Goal: Use online tool/utility: Utilize a website feature to perform a specific function

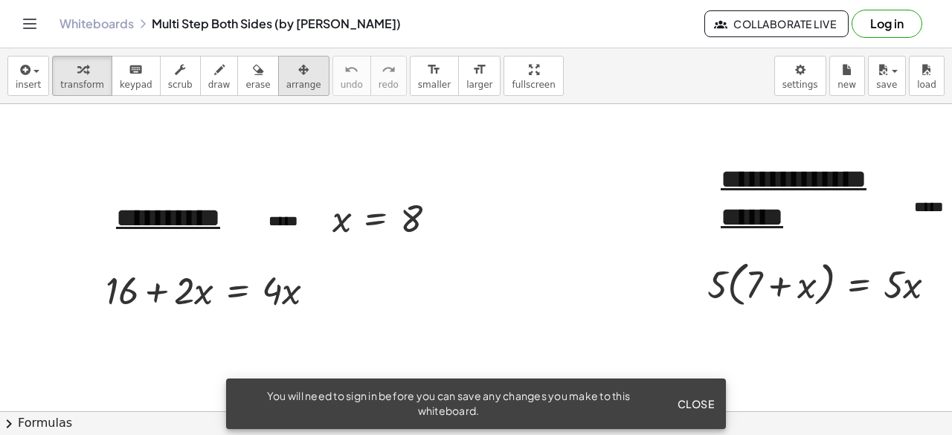
click at [296, 75] on button "arrange" at bounding box center [303, 76] width 51 height 40
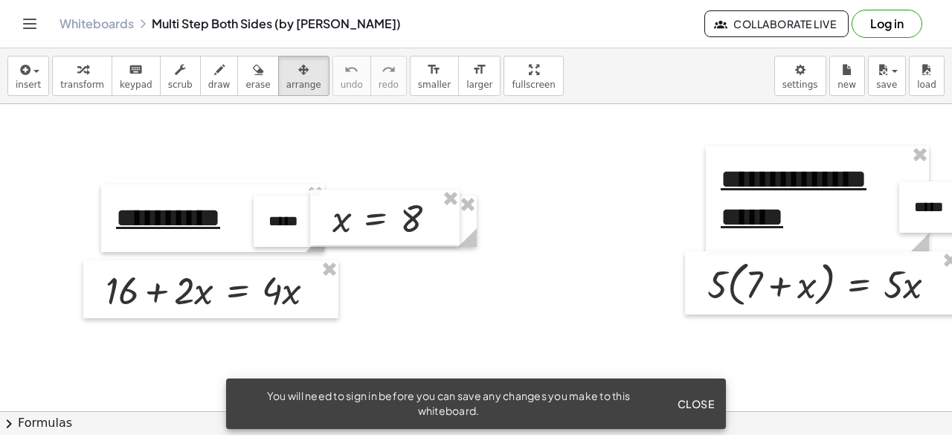
drag, startPoint x: 515, startPoint y: 181, endPoint x: 462, endPoint y: 164, distance: 55.3
click at [298, 69] on icon "button" at bounding box center [303, 70] width 10 height 18
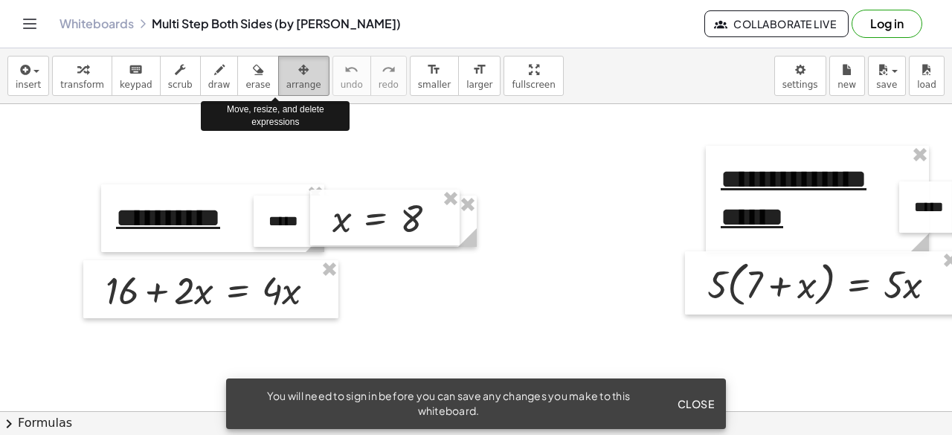
click at [286, 80] on span "arrange" at bounding box center [303, 85] width 35 height 10
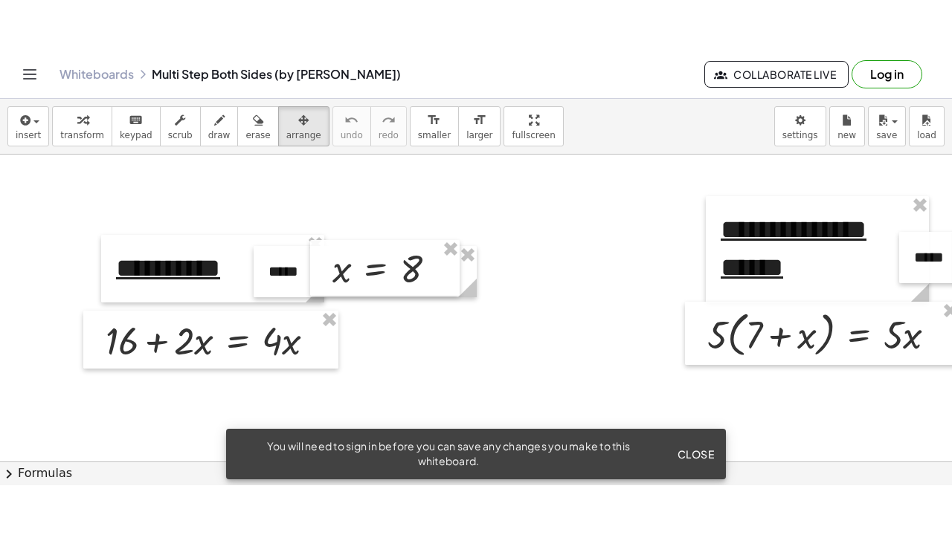
scroll to position [99, 0]
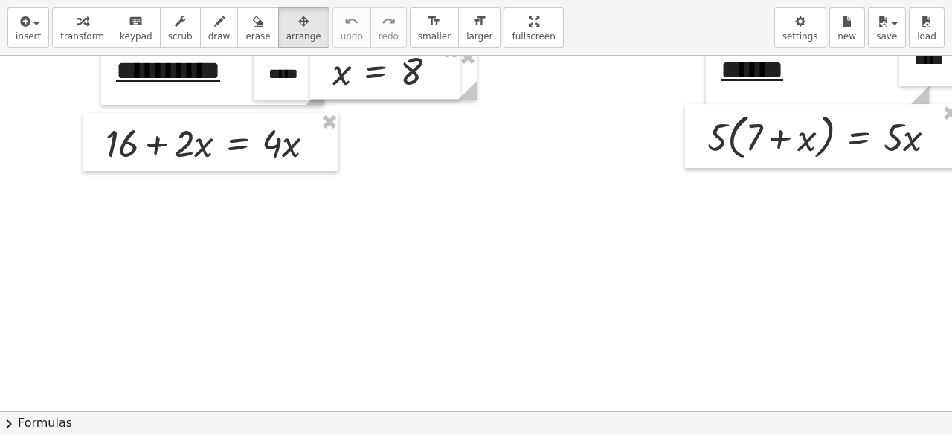
click at [509, 143] on div "**********" at bounding box center [476, 217] width 952 height 435
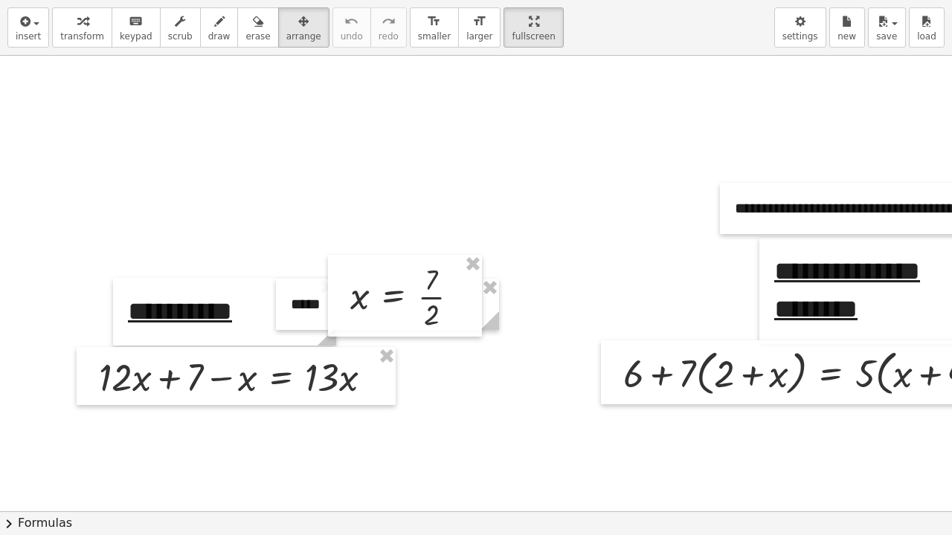
scroll to position [570, 0]
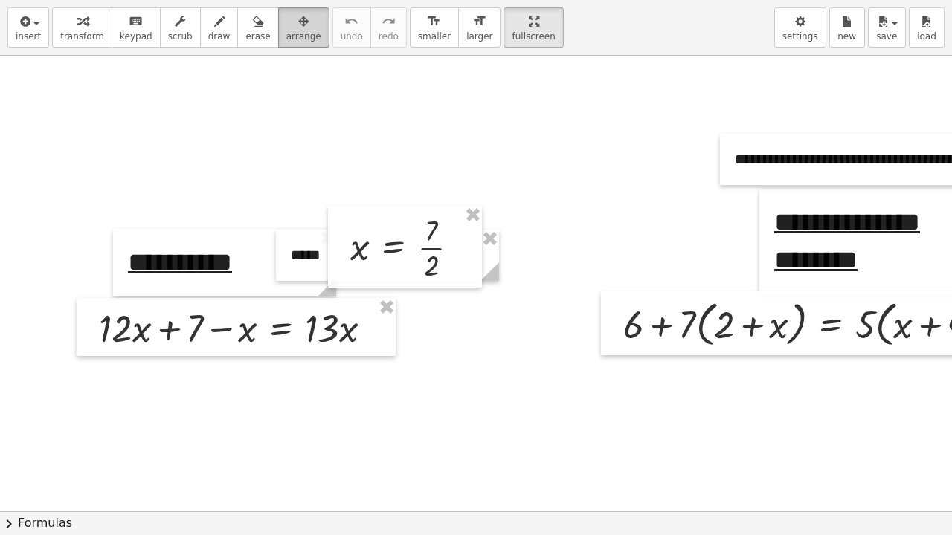
click at [298, 28] on icon "button" at bounding box center [303, 22] width 10 height 18
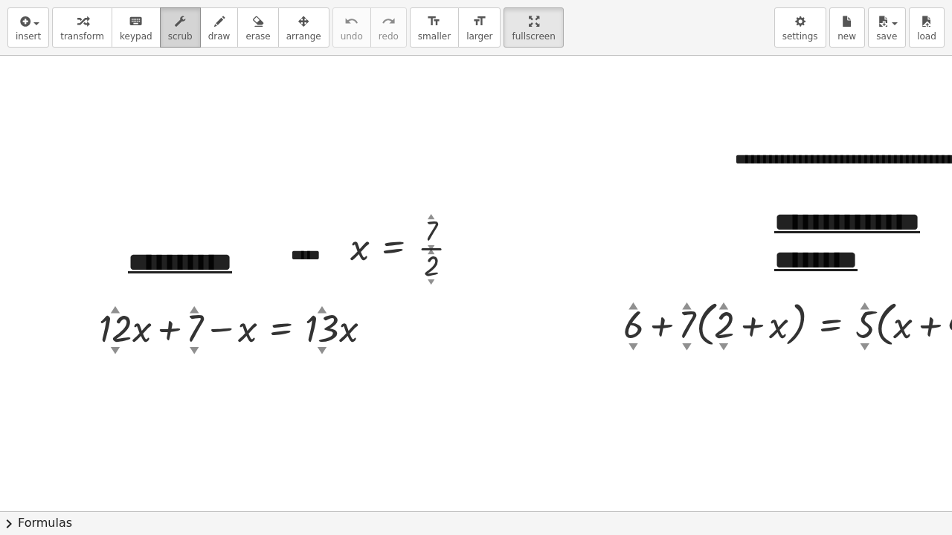
click at [168, 31] on span "scrub" at bounding box center [180, 36] width 25 height 10
click at [132, 37] on span "keypad" at bounding box center [136, 36] width 33 height 10
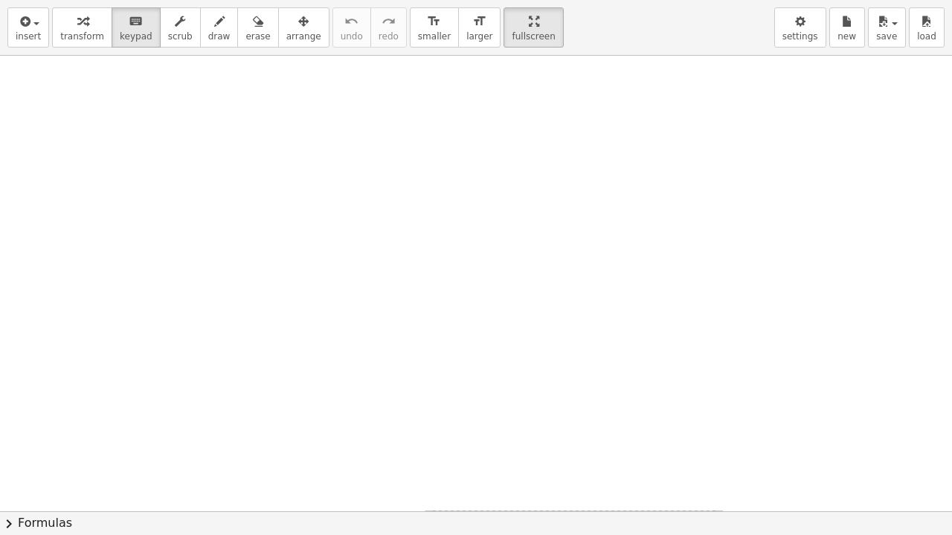
scroll to position [0, 312]
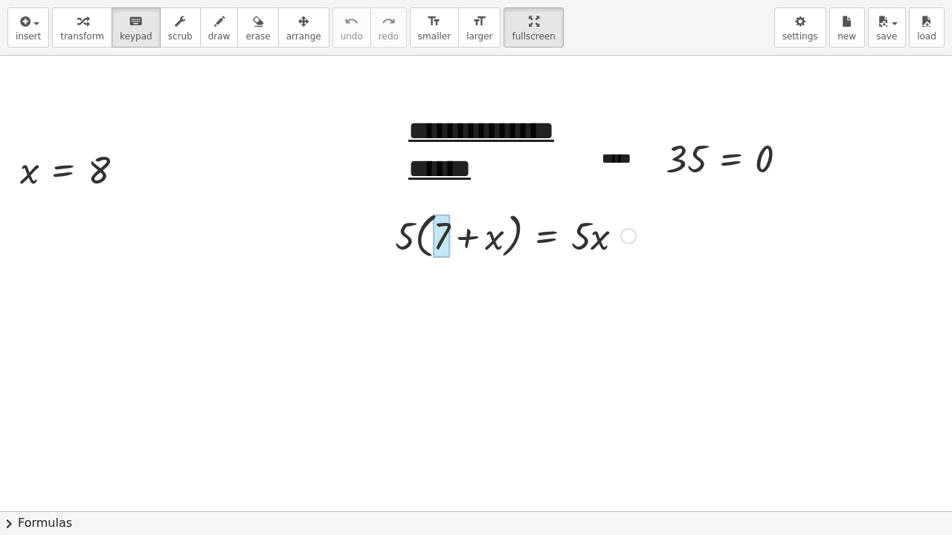
drag, startPoint x: 408, startPoint y: 237, endPoint x: 440, endPoint y: 233, distance: 32.2
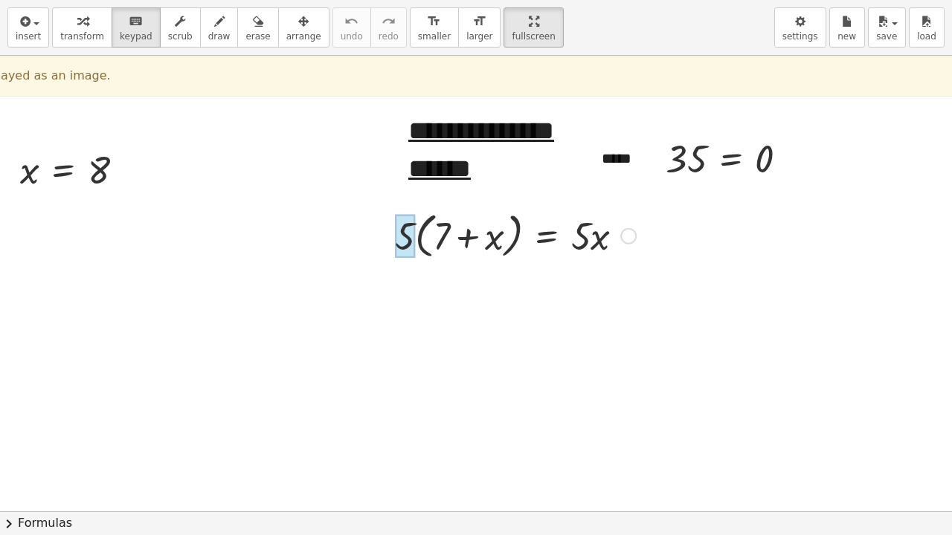
click at [409, 232] on div at bounding box center [405, 236] width 20 height 43
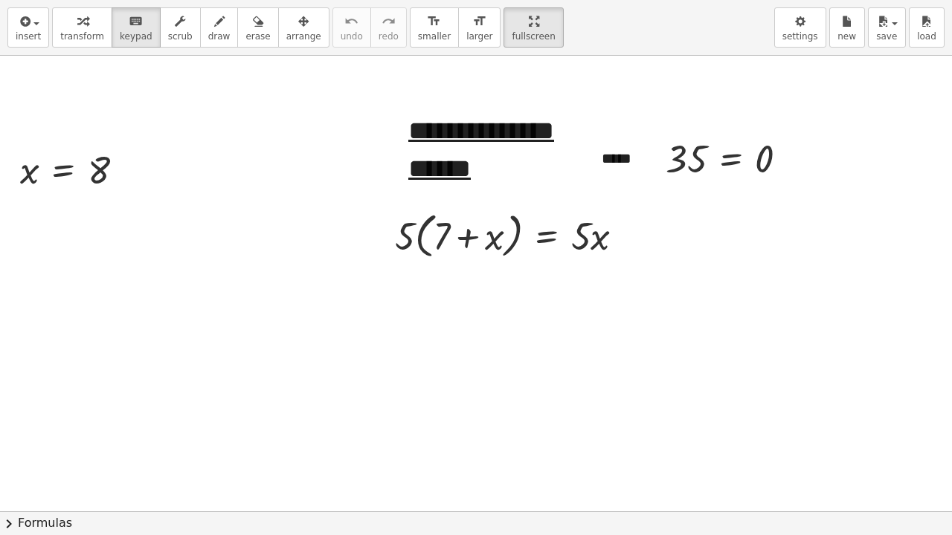
drag, startPoint x: 479, startPoint y: 245, endPoint x: 481, endPoint y: 272, distance: 27.6
drag, startPoint x: 445, startPoint y: 235, endPoint x: 433, endPoint y: 268, distance: 34.8
click at [547, 237] on div "· 5 · ( + 7 + x ) = · 5 · x" at bounding box center [547, 237] width 0 height 0
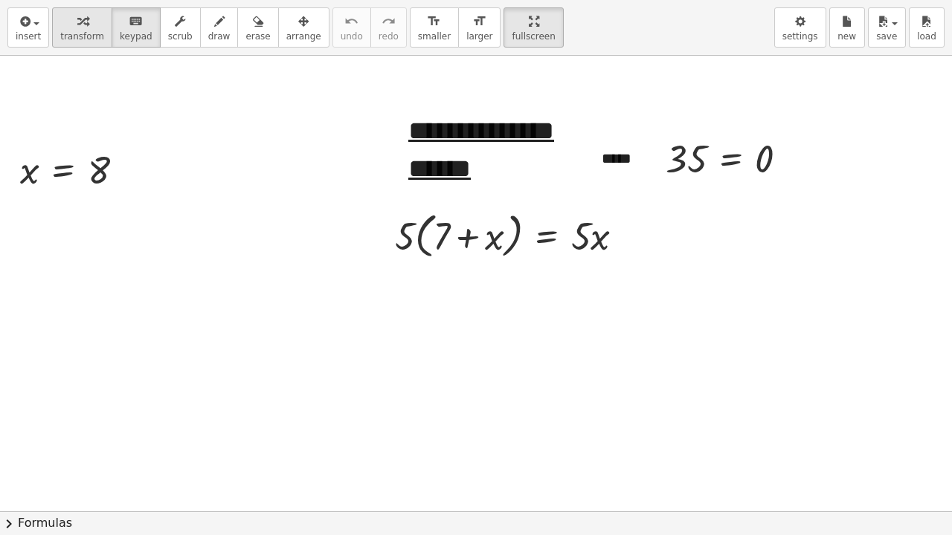
click at [88, 31] on span "transform" at bounding box center [82, 36] width 44 height 10
click at [432, 242] on div at bounding box center [515, 235] width 256 height 57
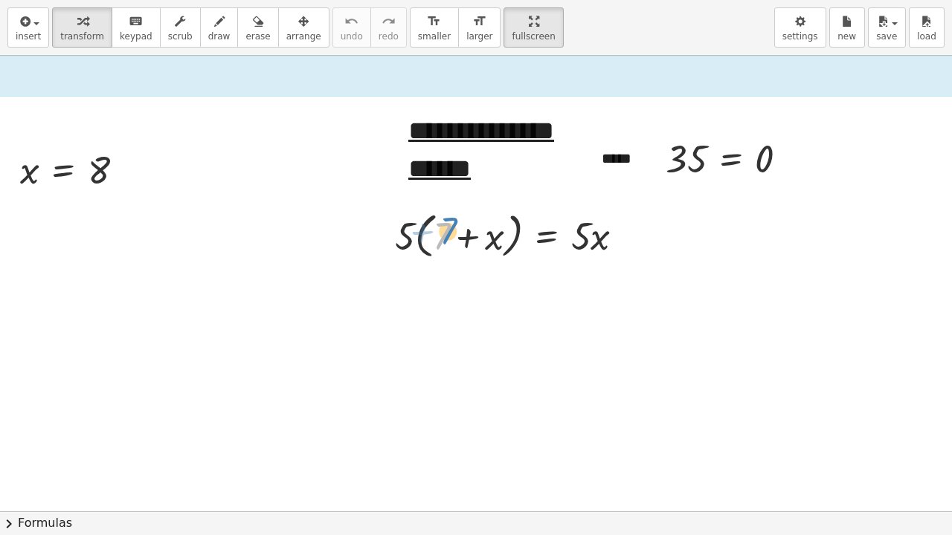
drag, startPoint x: 436, startPoint y: 239, endPoint x: 443, endPoint y: 230, distance: 11.8
click at [443, 230] on div at bounding box center [515, 235] width 256 height 57
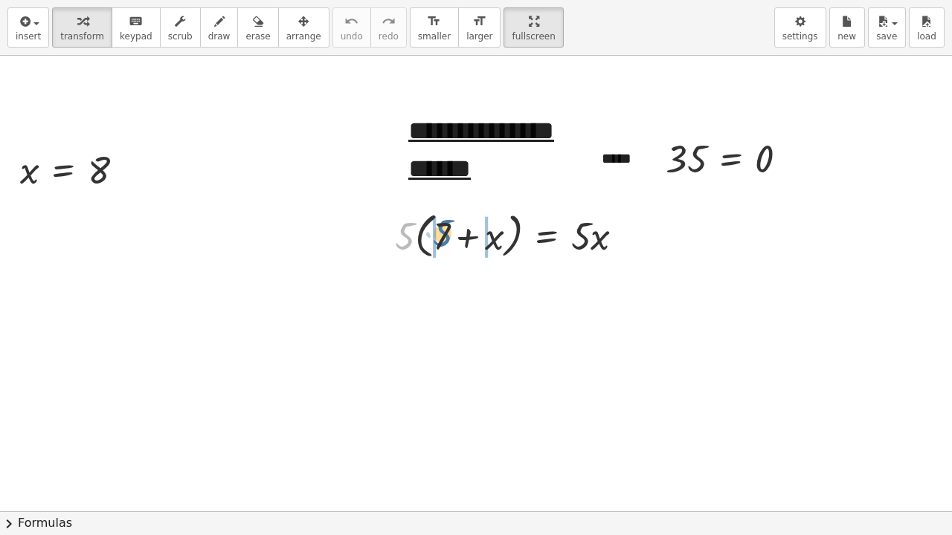
drag, startPoint x: 409, startPoint y: 244, endPoint x: 447, endPoint y: 242, distance: 38.0
click at [447, 242] on div at bounding box center [515, 235] width 256 height 57
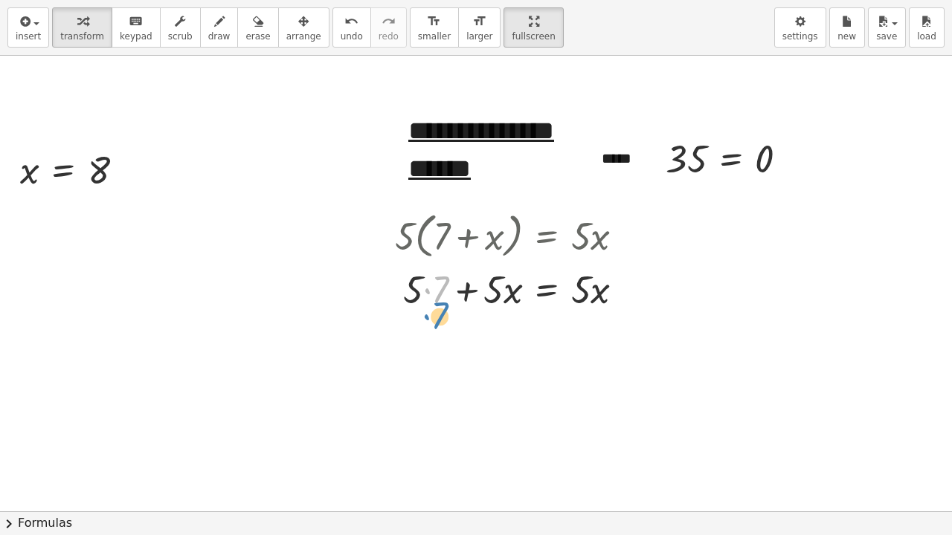
drag, startPoint x: 431, startPoint y: 291, endPoint x: 431, endPoint y: 318, distance: 27.5
drag, startPoint x: 416, startPoint y: 294, endPoint x: 437, endPoint y: 318, distance: 32.2
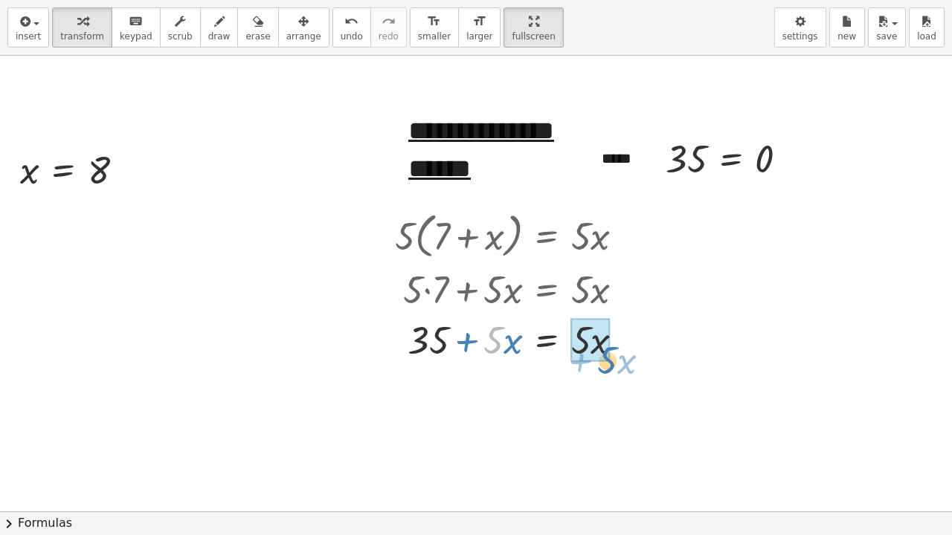
drag, startPoint x: 491, startPoint y: 335, endPoint x: 605, endPoint y: 355, distance: 116.3
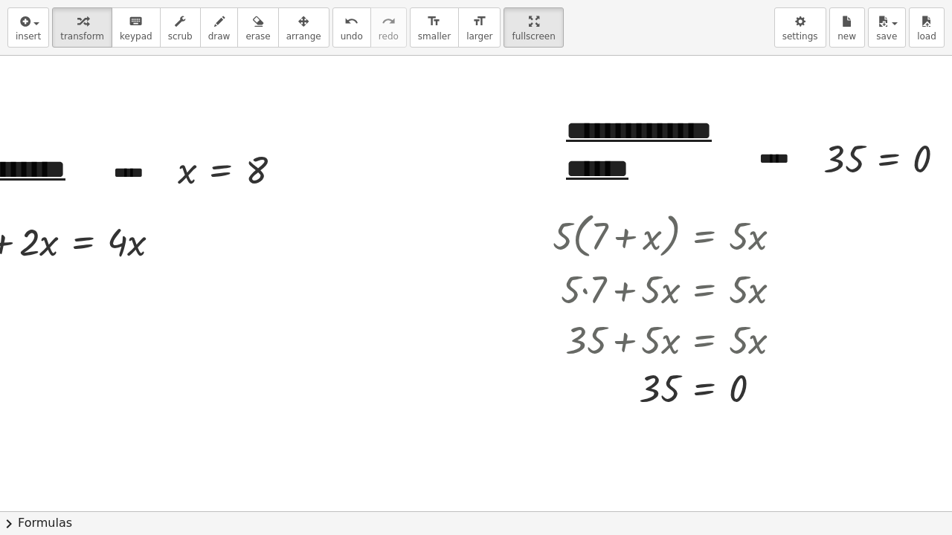
scroll to position [0, 0]
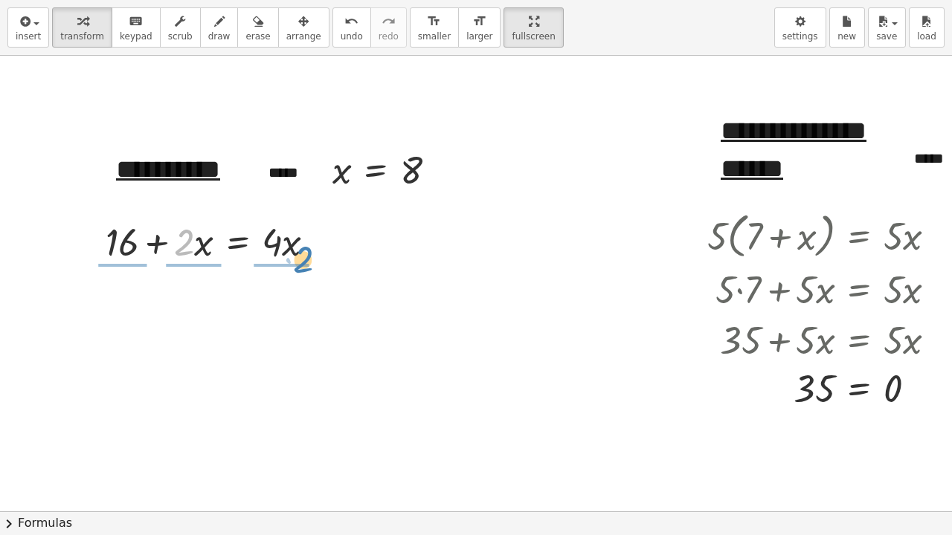
drag, startPoint x: 188, startPoint y: 237, endPoint x: 305, endPoint y: 256, distance: 118.2
click at [305, 255] on div at bounding box center [216, 241] width 237 height 51
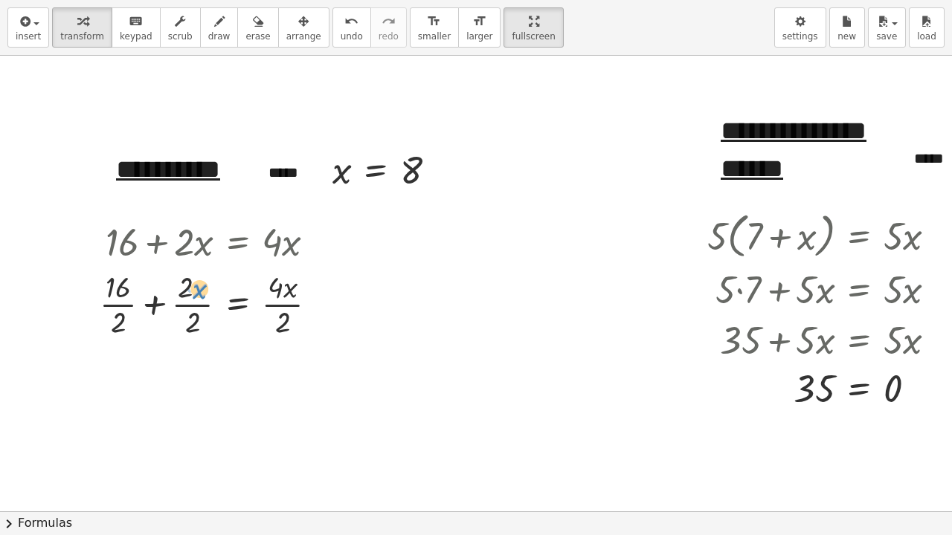
click at [193, 295] on div at bounding box center [214, 303] width 245 height 74
drag, startPoint x: 284, startPoint y: 296, endPoint x: 274, endPoint y: 378, distance: 82.4
drag, startPoint x: 276, startPoint y: 320, endPoint x: 280, endPoint y: 382, distance: 62.6
drag, startPoint x: 286, startPoint y: 326, endPoint x: 286, endPoint y: 293, distance: 33.5
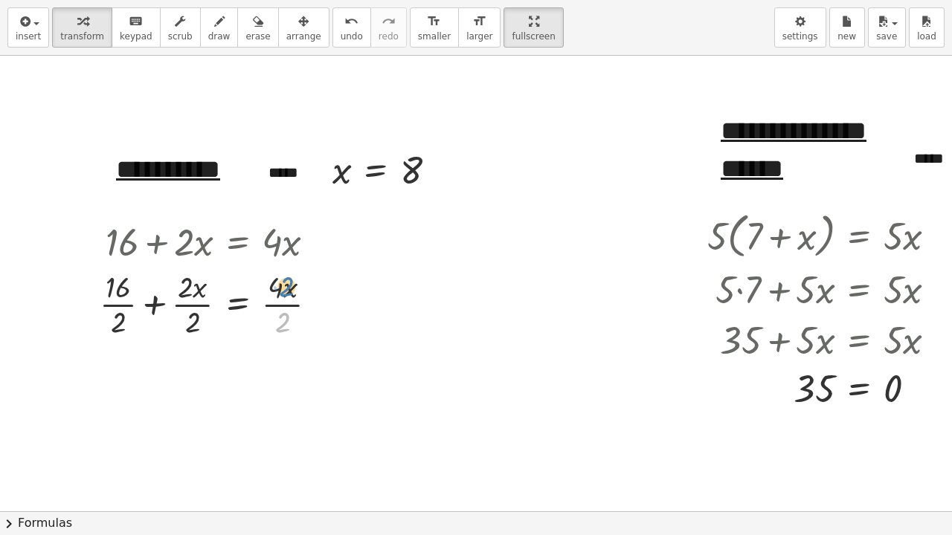
click at [286, 293] on div at bounding box center [214, 303] width 245 height 74
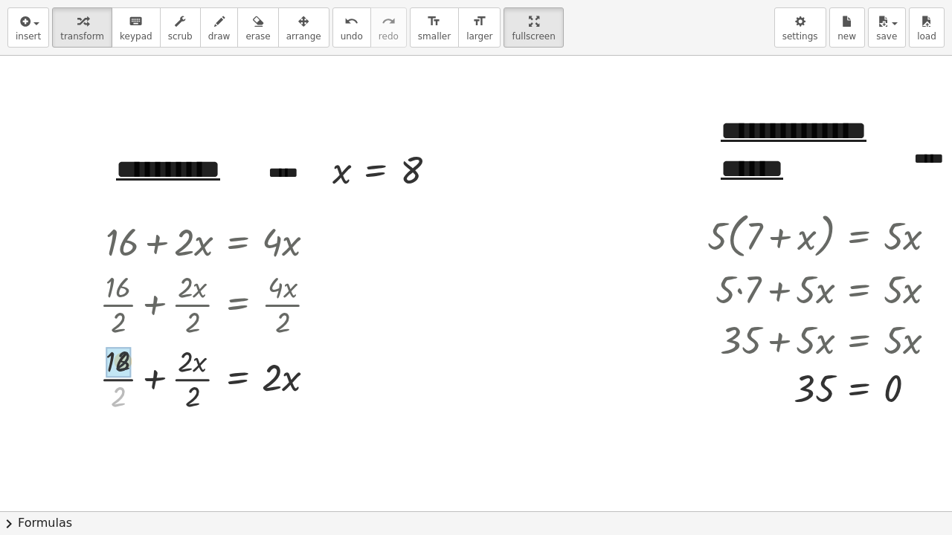
drag, startPoint x: 123, startPoint y: 399, endPoint x: 129, endPoint y: 359, distance: 39.9
drag, startPoint x: 195, startPoint y: 396, endPoint x: 192, endPoint y: 362, distance: 34.3
drag, startPoint x: 202, startPoint y: 381, endPoint x: 287, endPoint y: 373, distance: 85.9
click at [287, 373] on div at bounding box center [214, 378] width 245 height 51
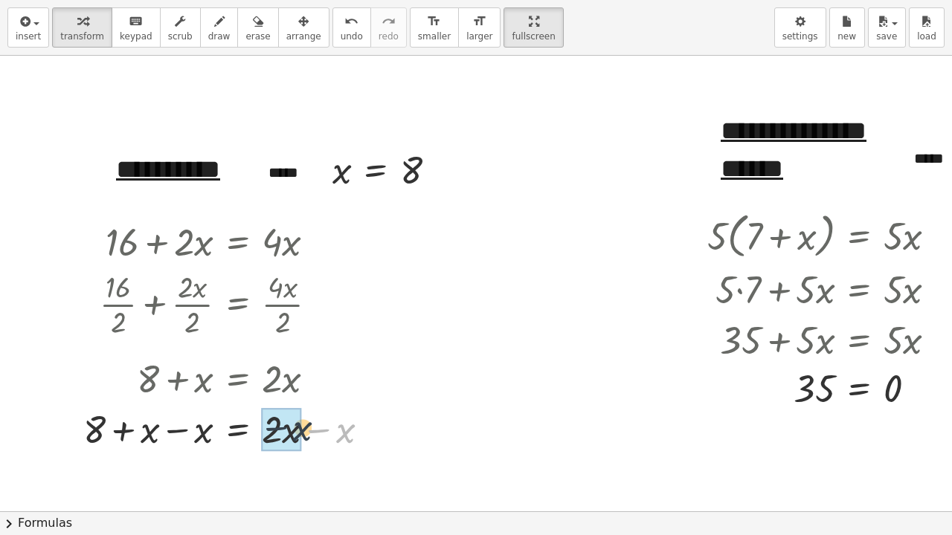
drag, startPoint x: 333, startPoint y: 434, endPoint x: 280, endPoint y: 429, distance: 53.8
drag, startPoint x: 156, startPoint y: 434, endPoint x: 211, endPoint y: 433, distance: 55.1
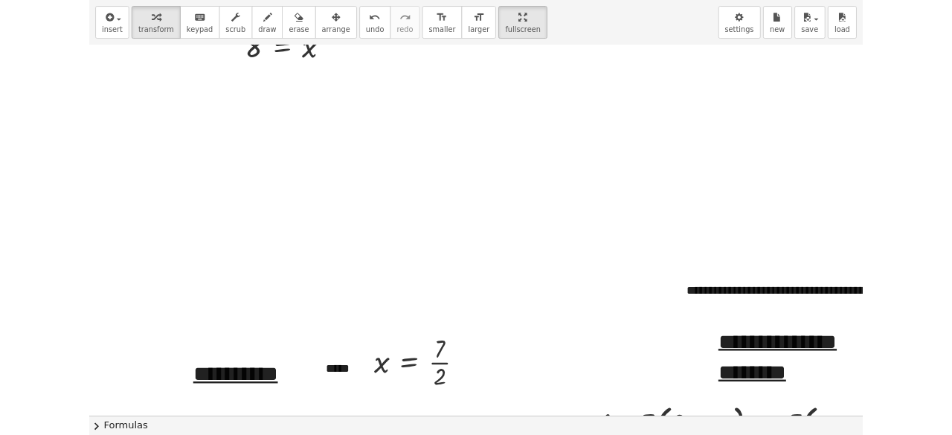
scroll to position [545, 0]
